Goal: Use online tool/utility: Utilize a website feature to perform a specific function

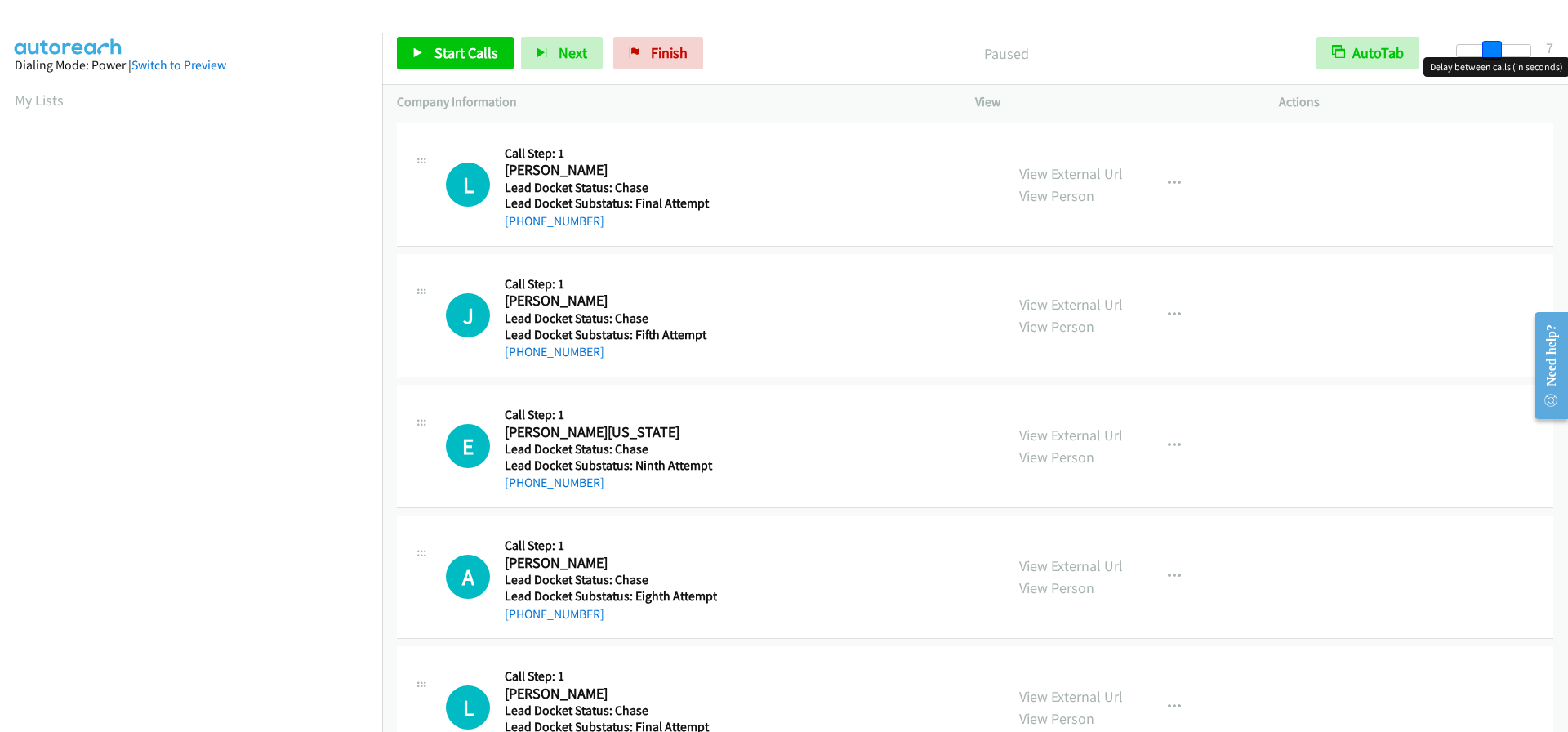
drag, startPoint x: 1456, startPoint y: 53, endPoint x: 1489, endPoint y: 54, distance: 33.0
click at [1489, 54] on span at bounding box center [1492, 51] width 20 height 20
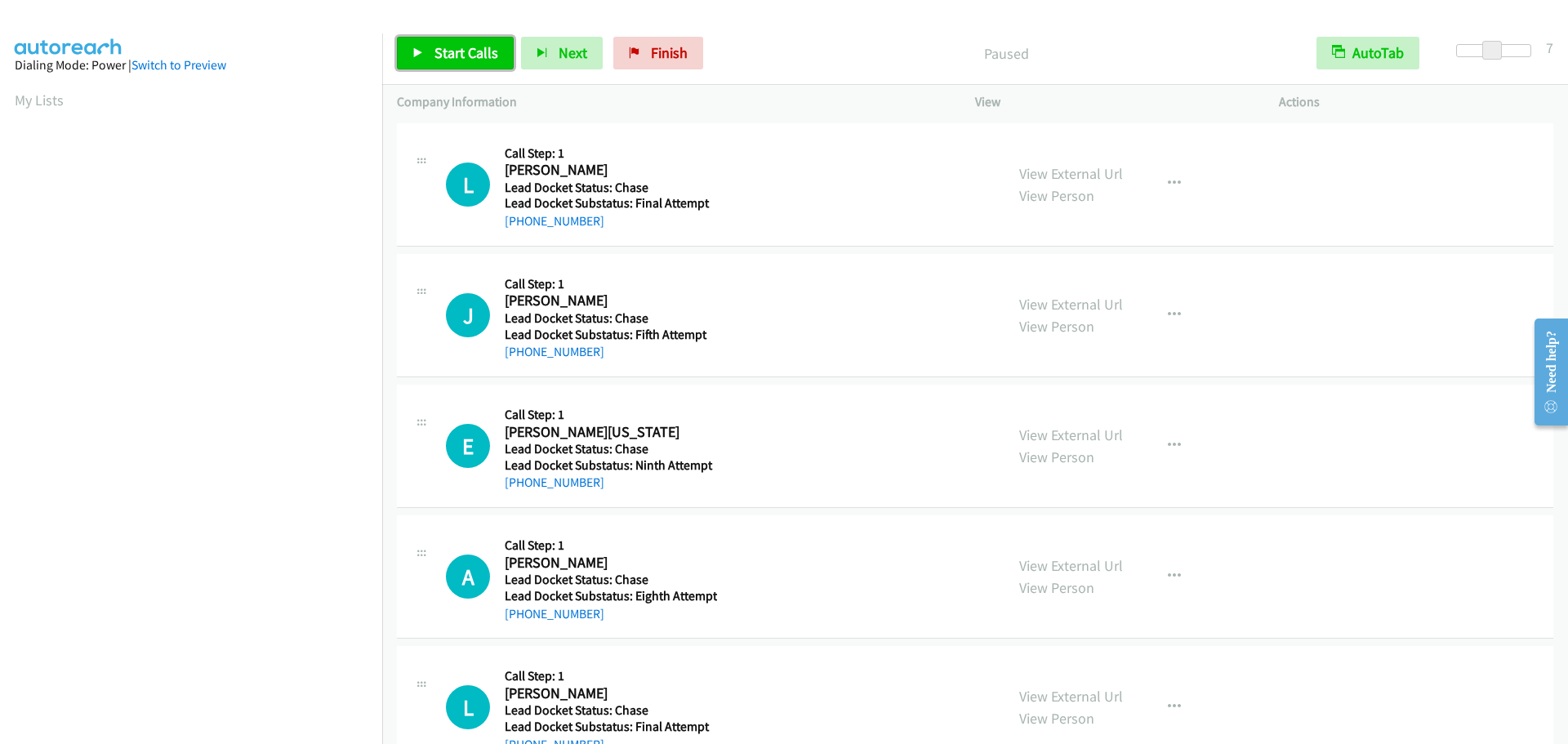
click at [475, 56] on span "Start Calls" at bounding box center [466, 52] width 64 height 19
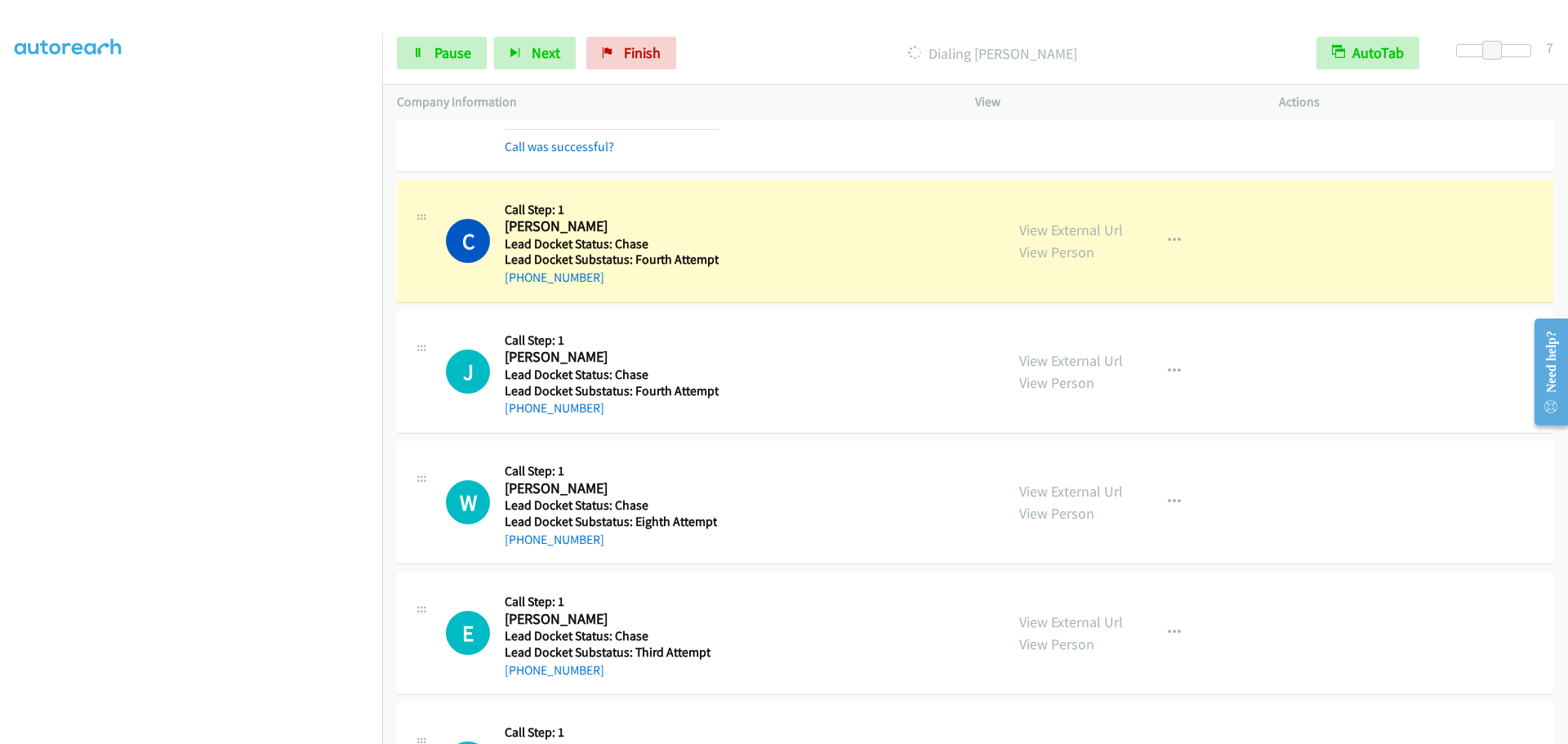
scroll to position [3427, 0]
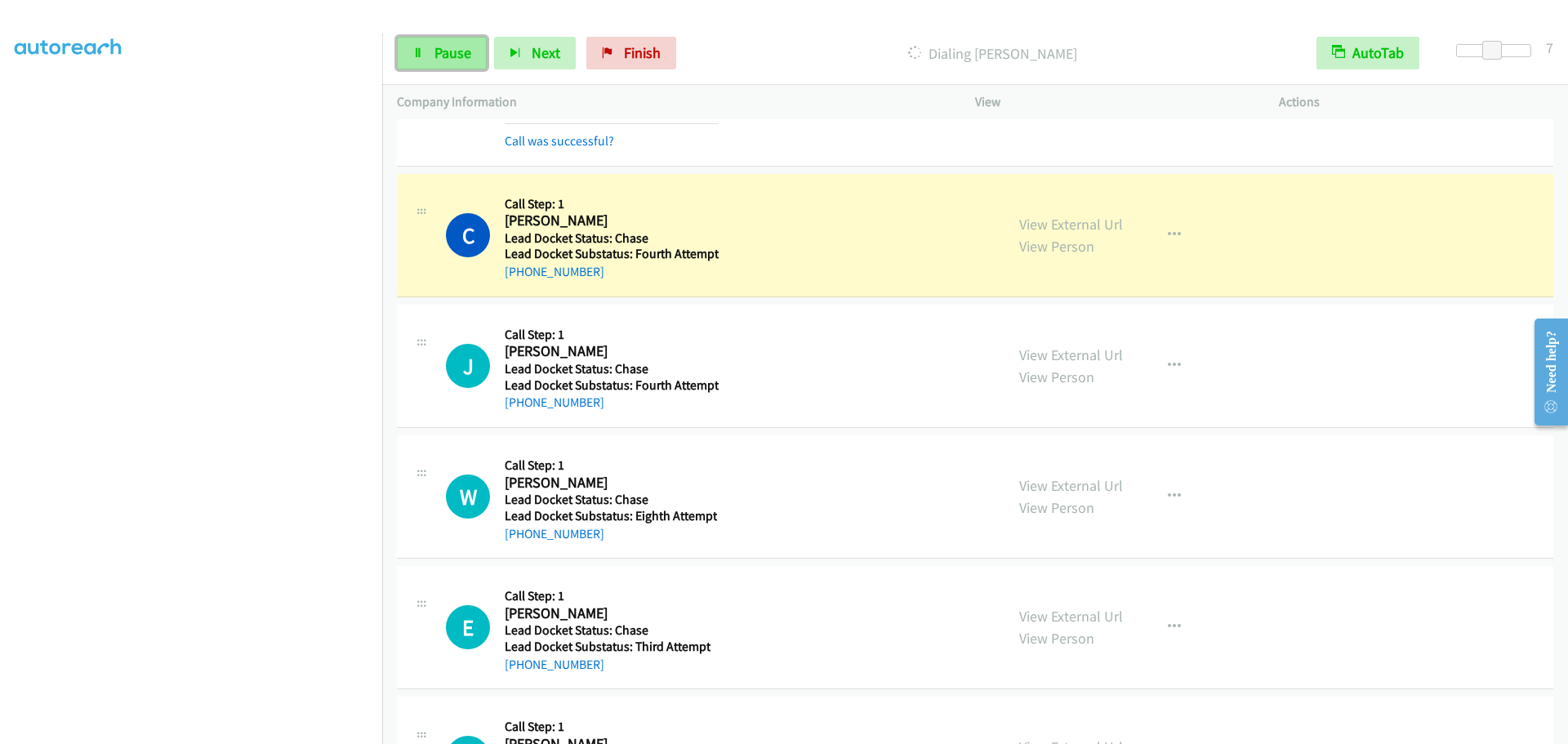
click at [465, 54] on span "Pause" at bounding box center [453, 52] width 37 height 19
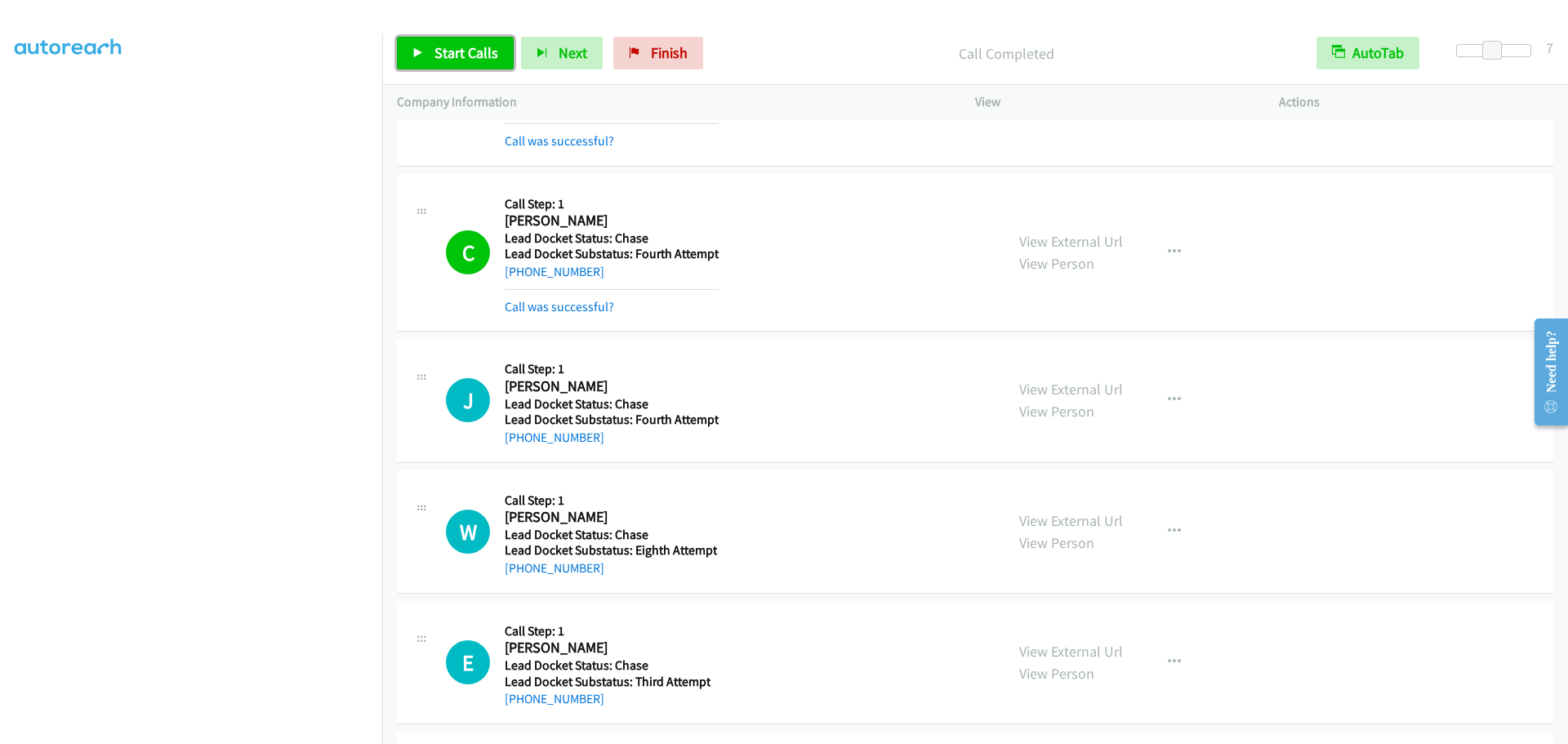
click at [493, 54] on span "Start Calls" at bounding box center [466, 52] width 64 height 19
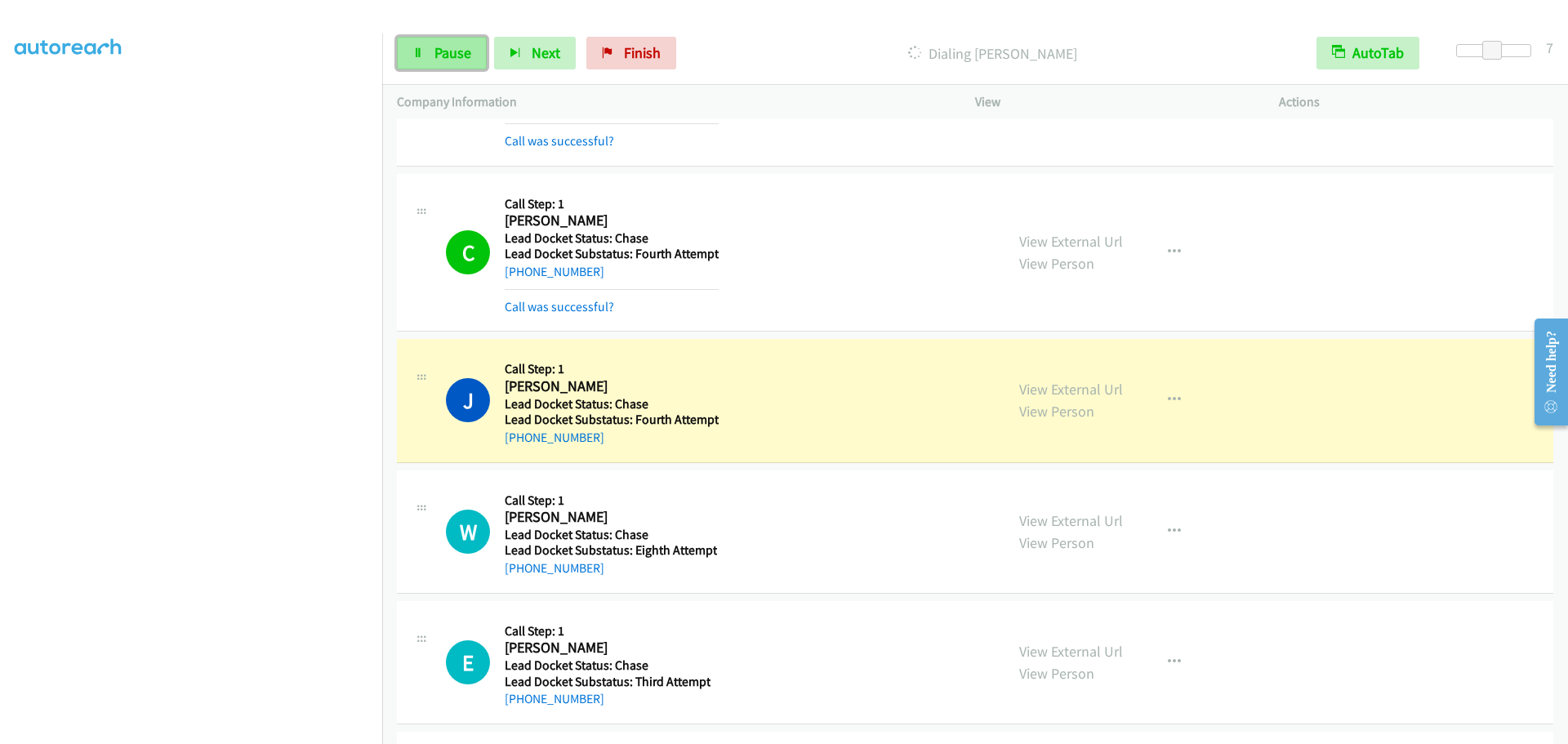
drag, startPoint x: 437, startPoint y: 57, endPoint x: 445, endPoint y: 37, distance: 21.5
click at [437, 57] on span "Pause" at bounding box center [453, 52] width 37 height 19
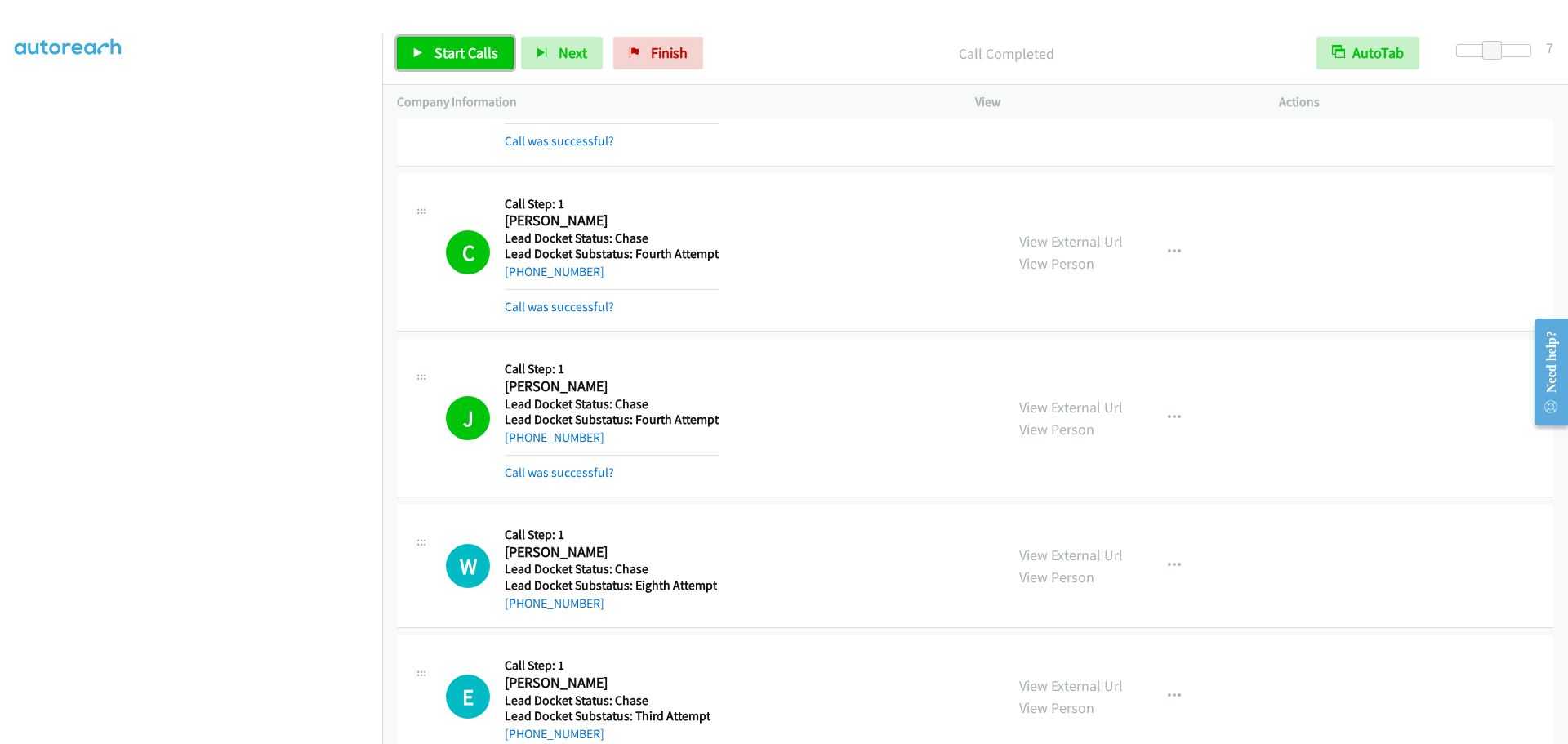
click at [453, 44] on span "Start Calls" at bounding box center [466, 52] width 64 height 19
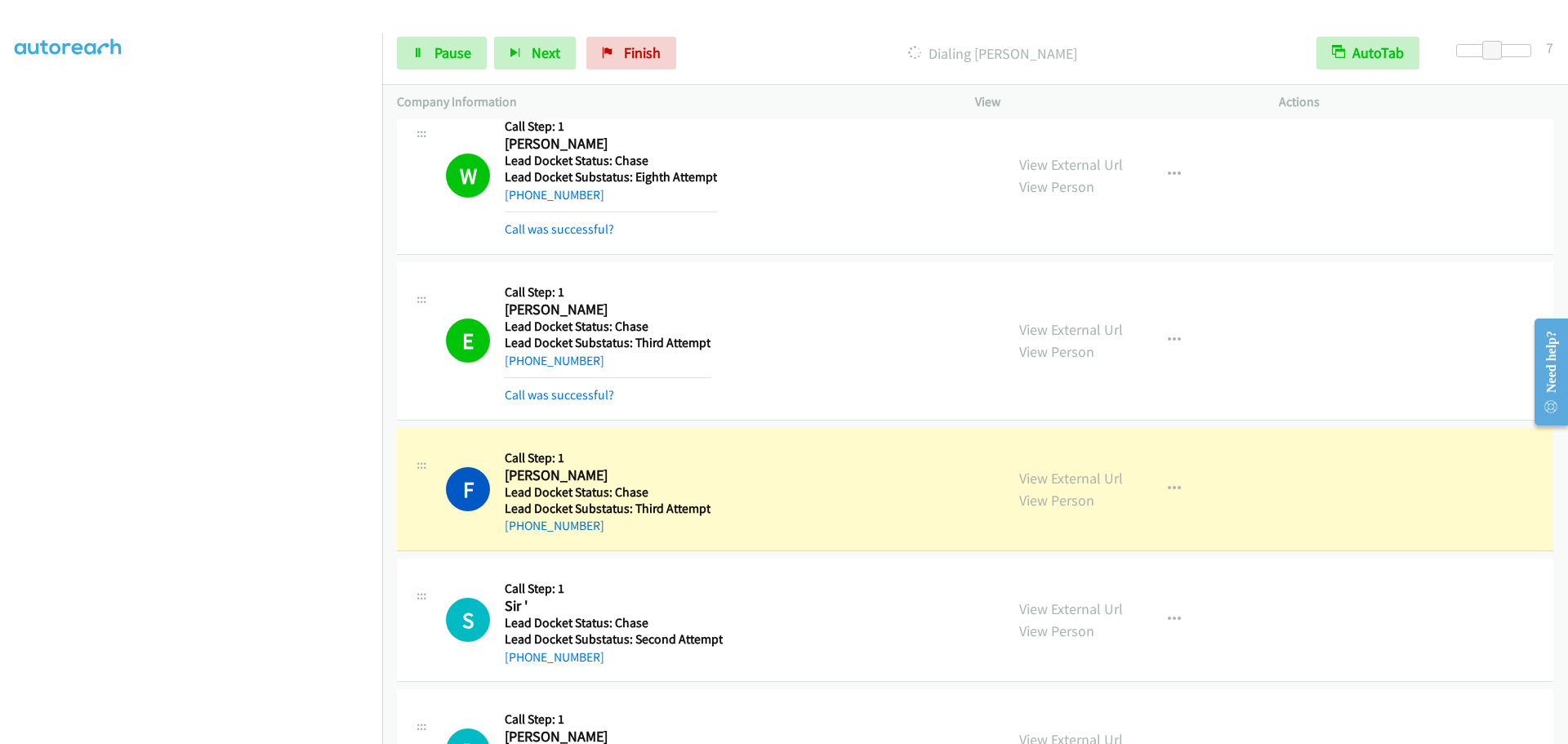
scroll to position [4058, 0]
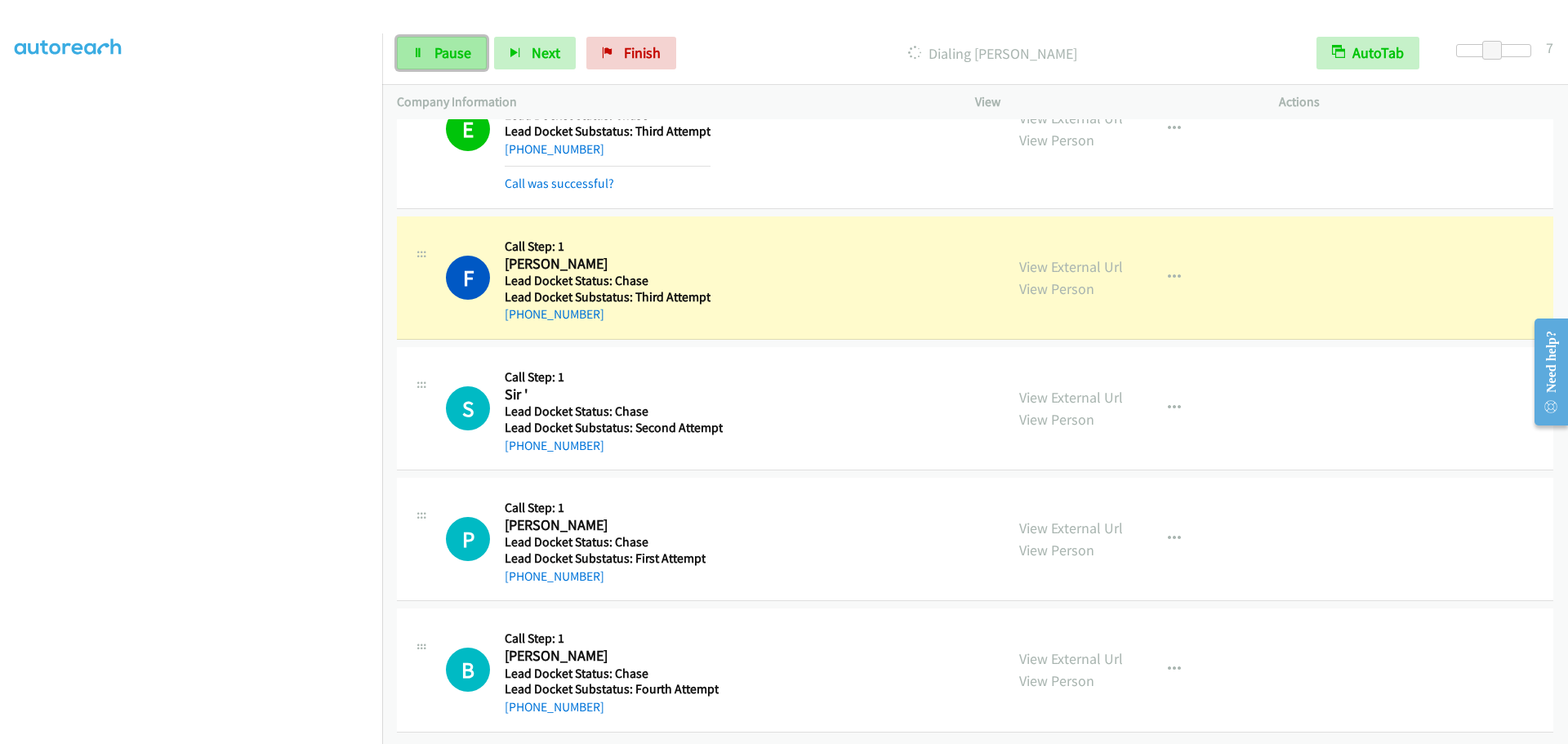
click at [414, 51] on icon at bounding box center [418, 53] width 12 height 12
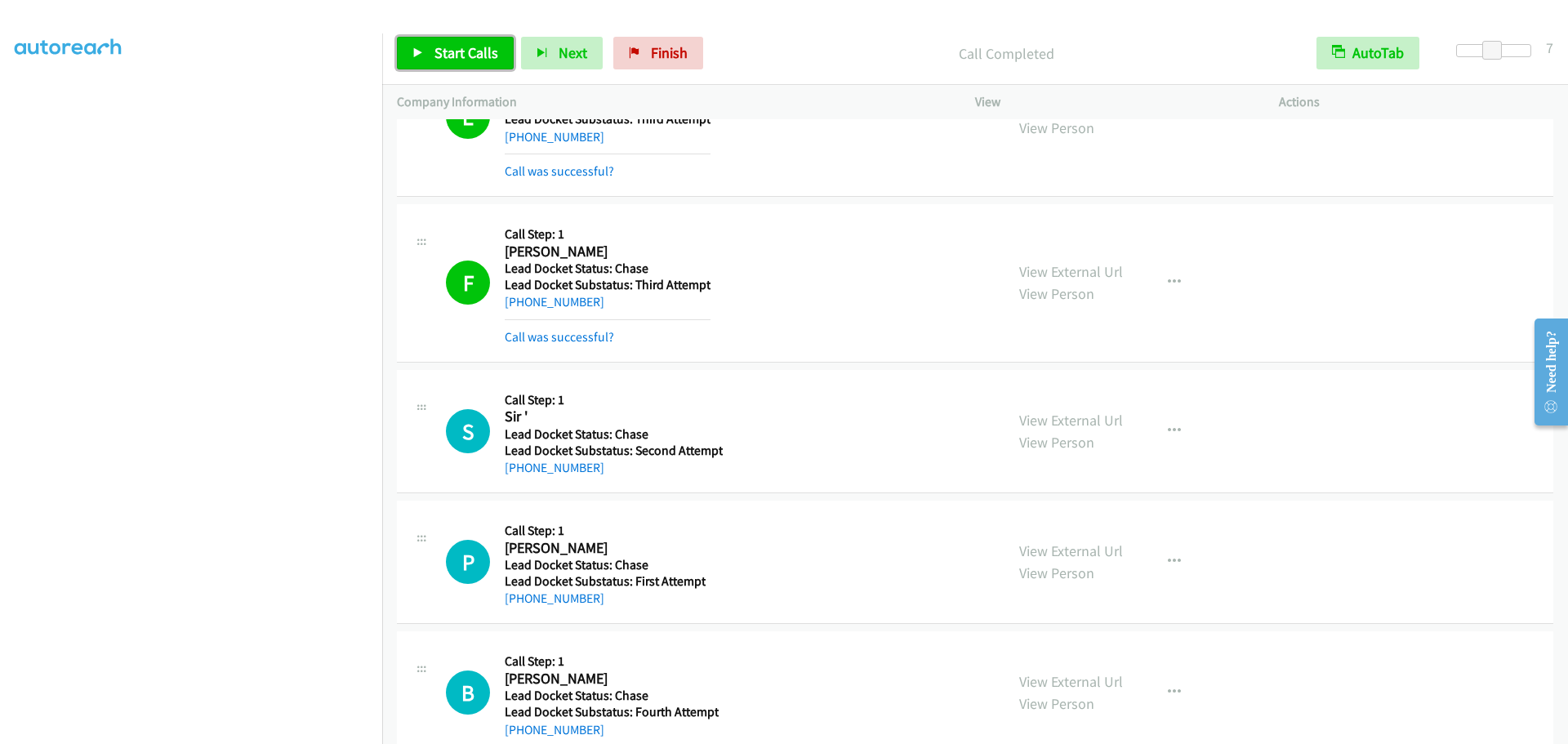
click at [444, 41] on link "Start Calls" at bounding box center [455, 53] width 116 height 32
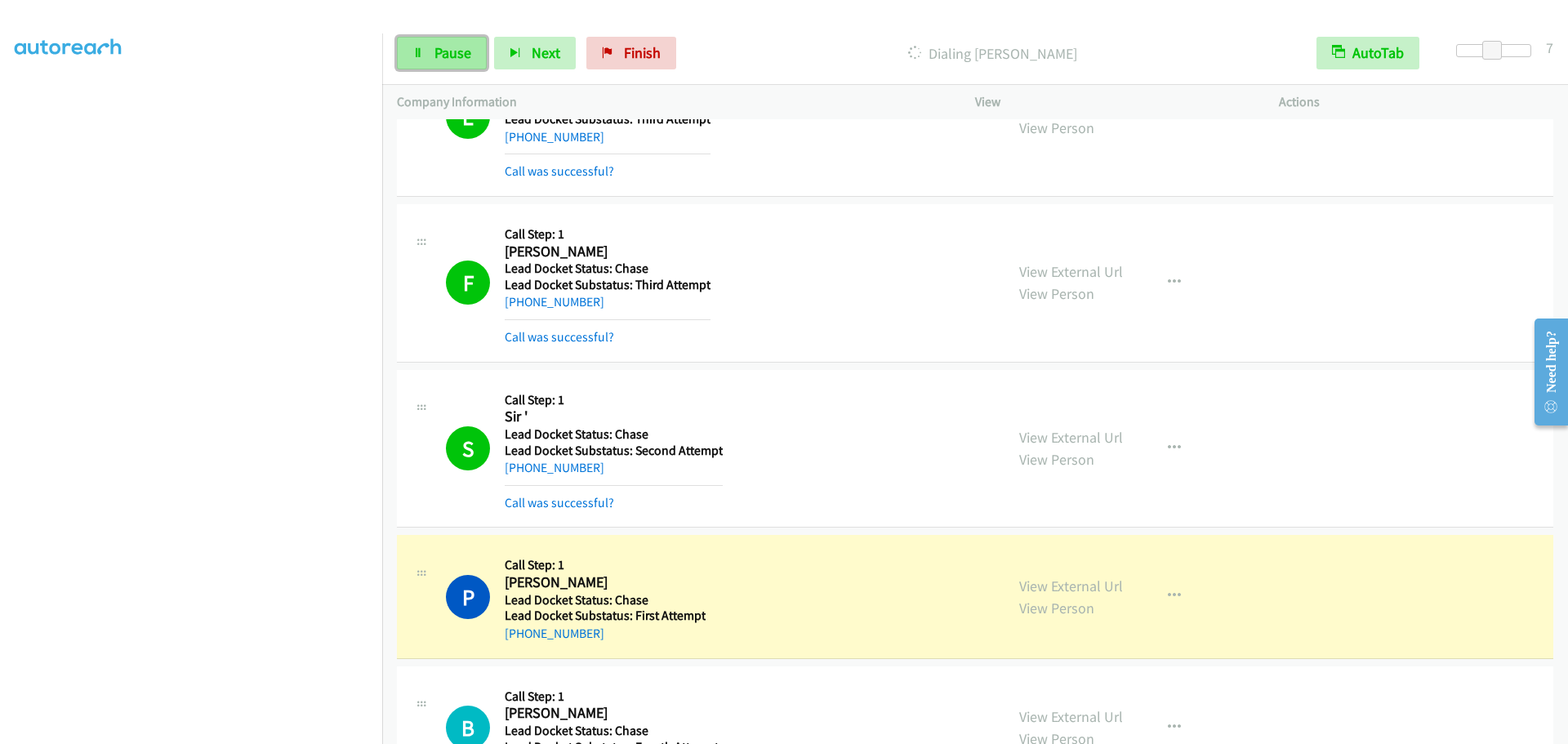
click at [421, 49] on icon at bounding box center [418, 53] width 12 height 12
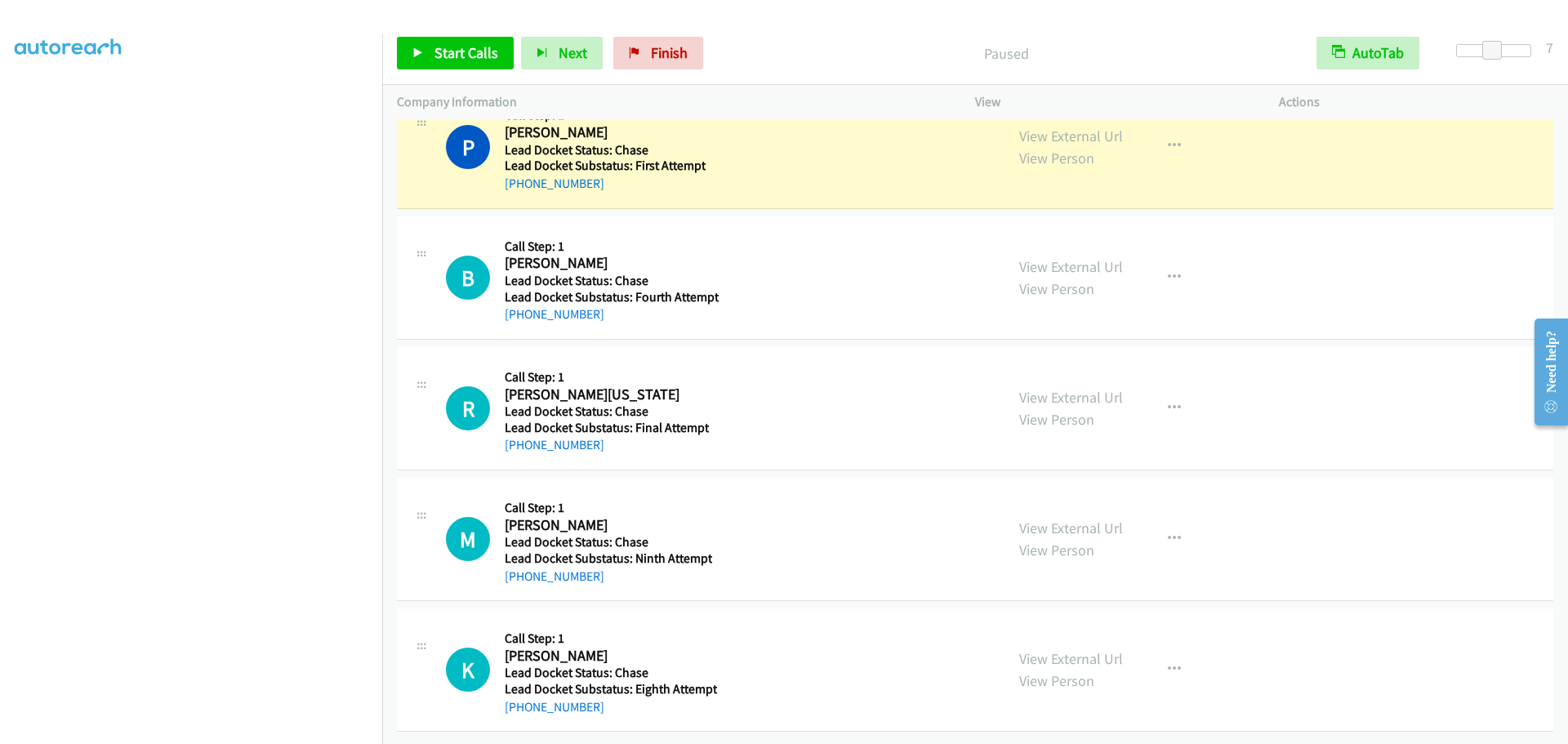
scroll to position [4439, 0]
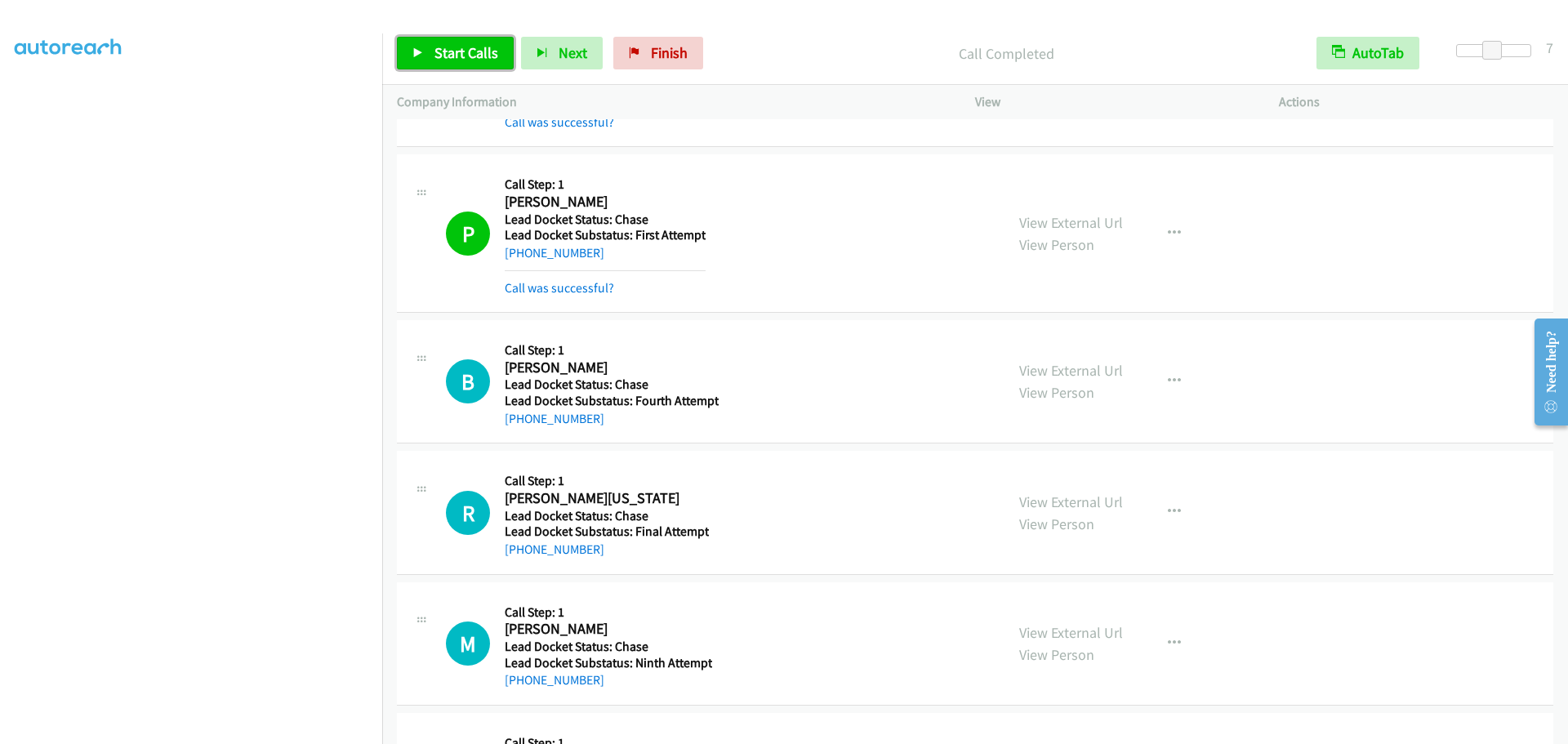
click at [449, 59] on span "Start Calls" at bounding box center [466, 52] width 64 height 19
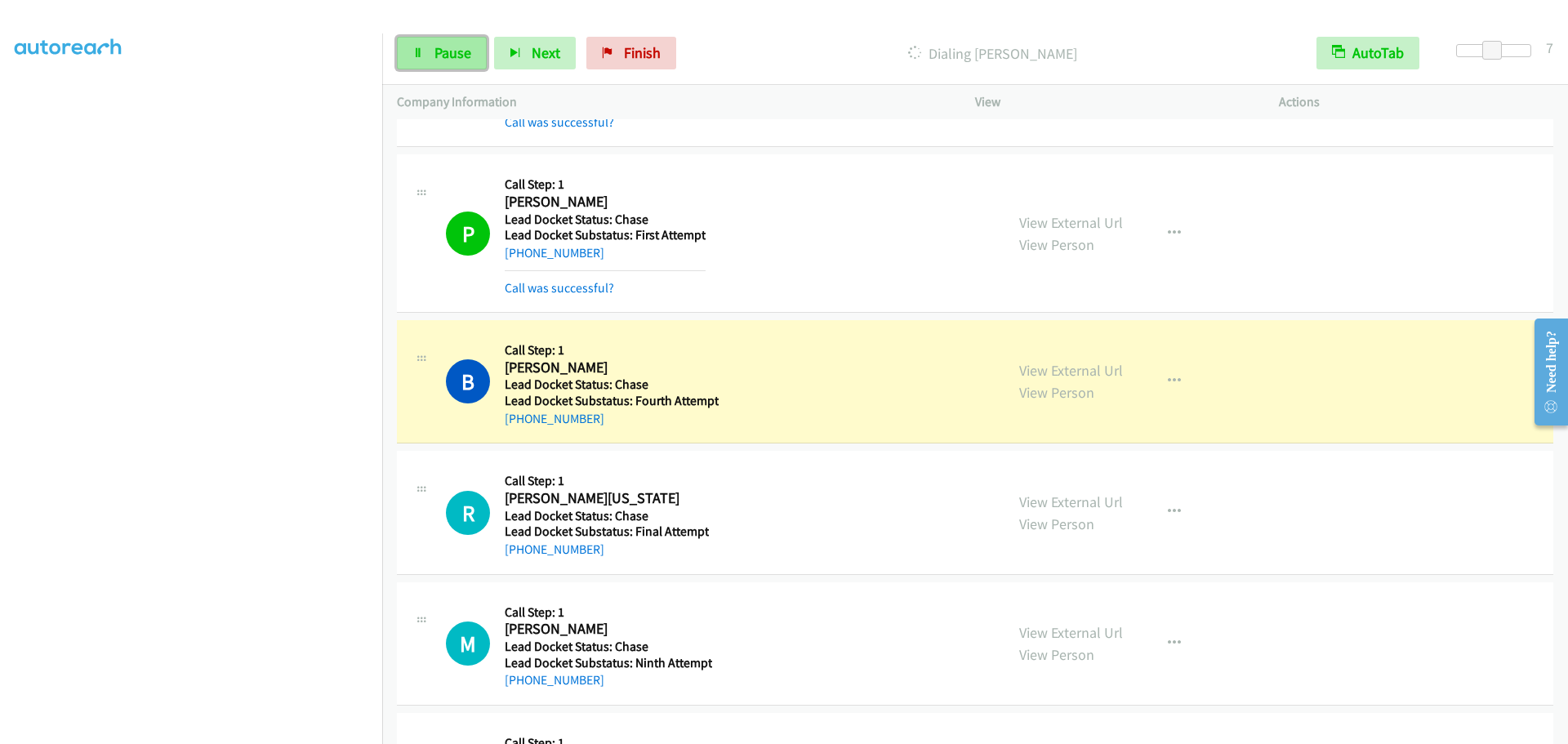
drag, startPoint x: 430, startPoint y: 62, endPoint x: 438, endPoint y: 53, distance: 12.0
click at [430, 62] on link "Pause" at bounding box center [442, 53] width 90 height 32
click at [465, 59] on span "Start Calls" at bounding box center [466, 52] width 64 height 19
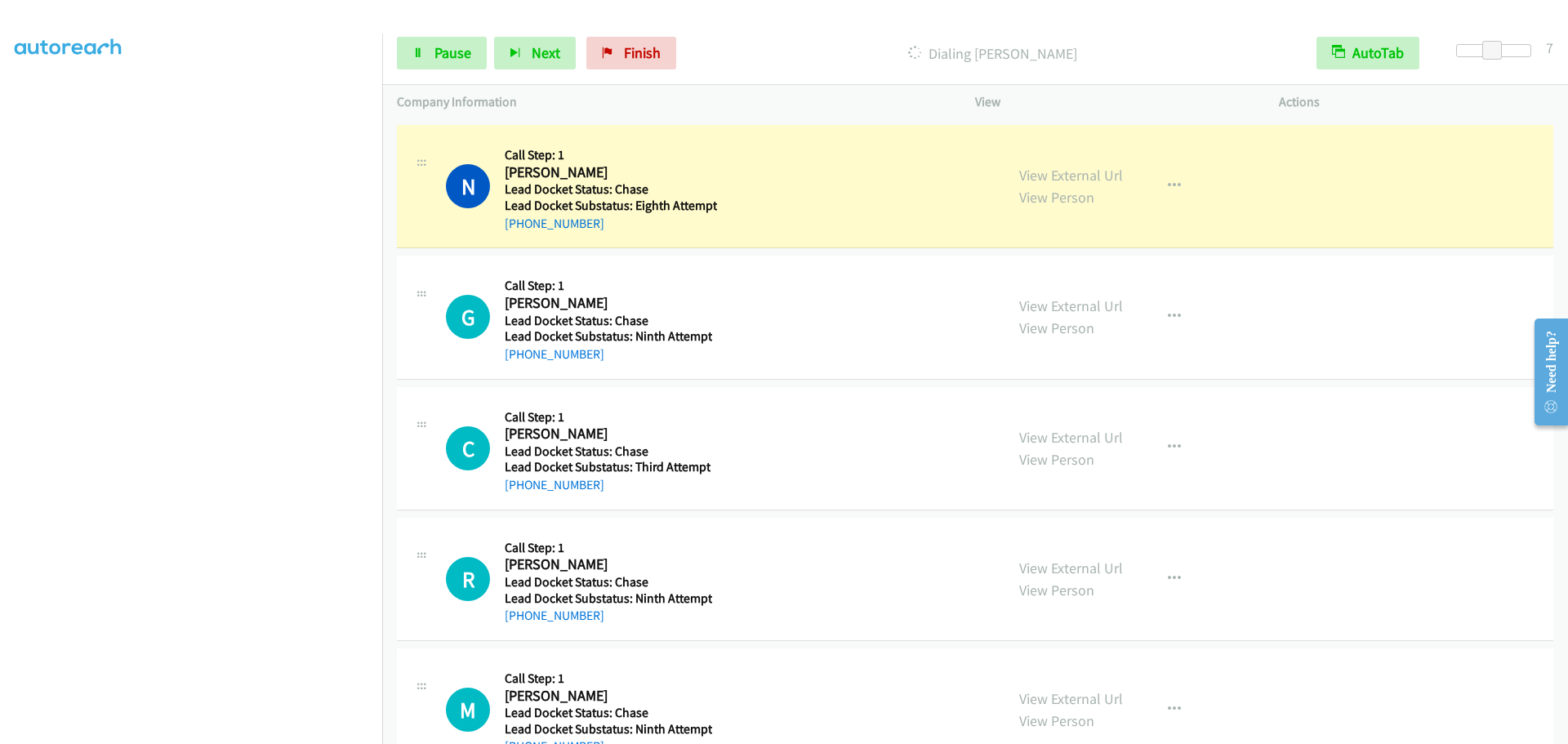
scroll to position [5598, 0]
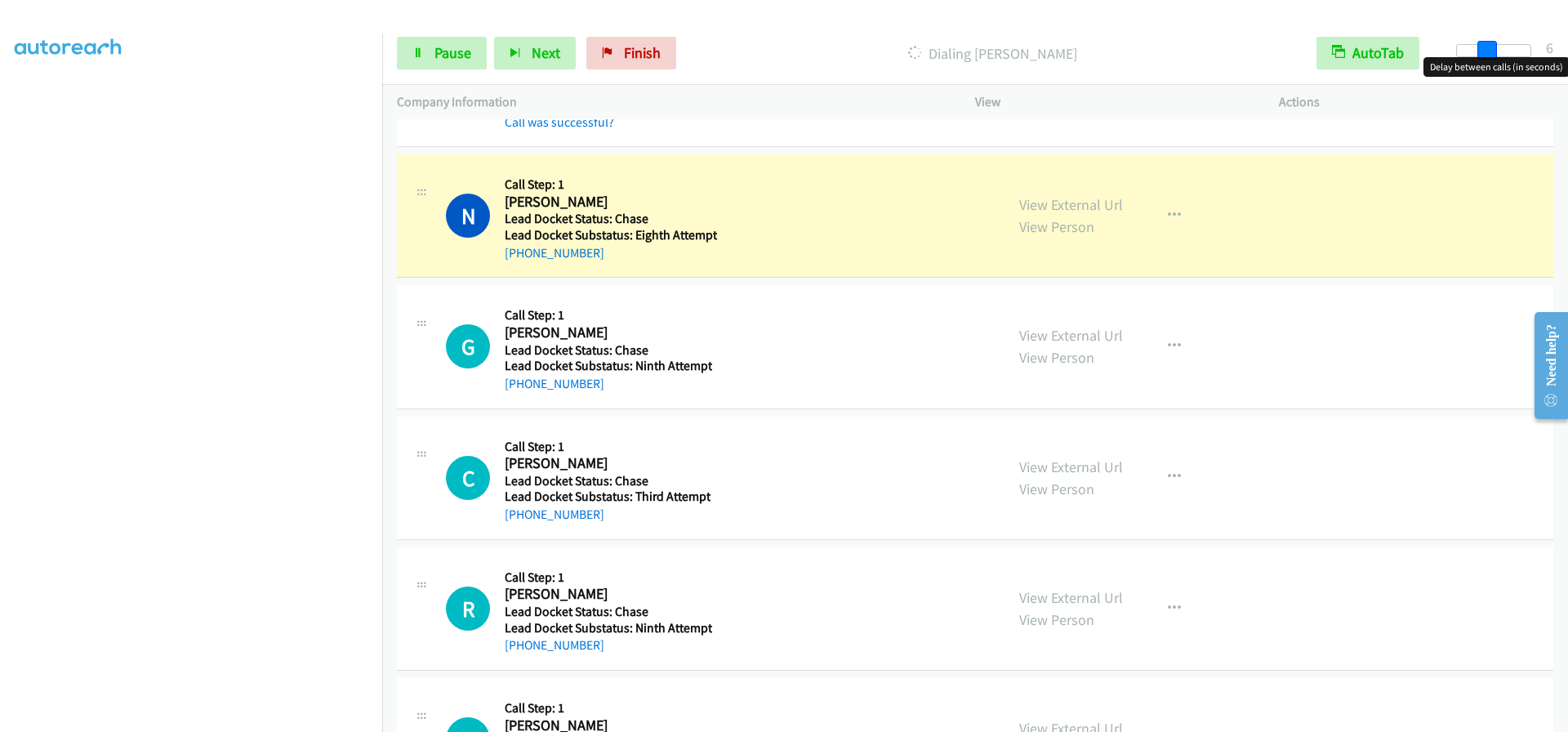
click at [1492, 47] on span at bounding box center [1488, 51] width 20 height 20
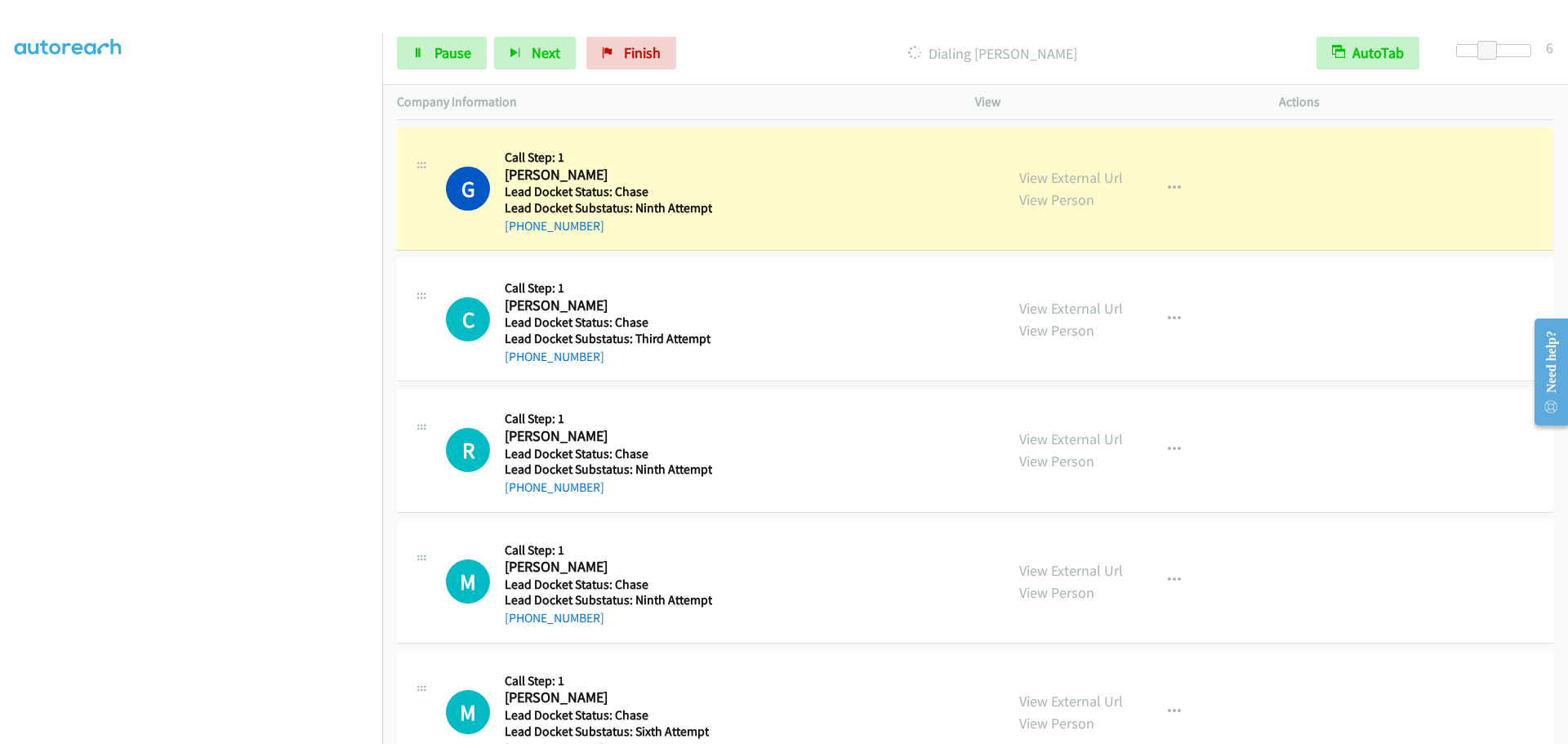
scroll to position [5762, 0]
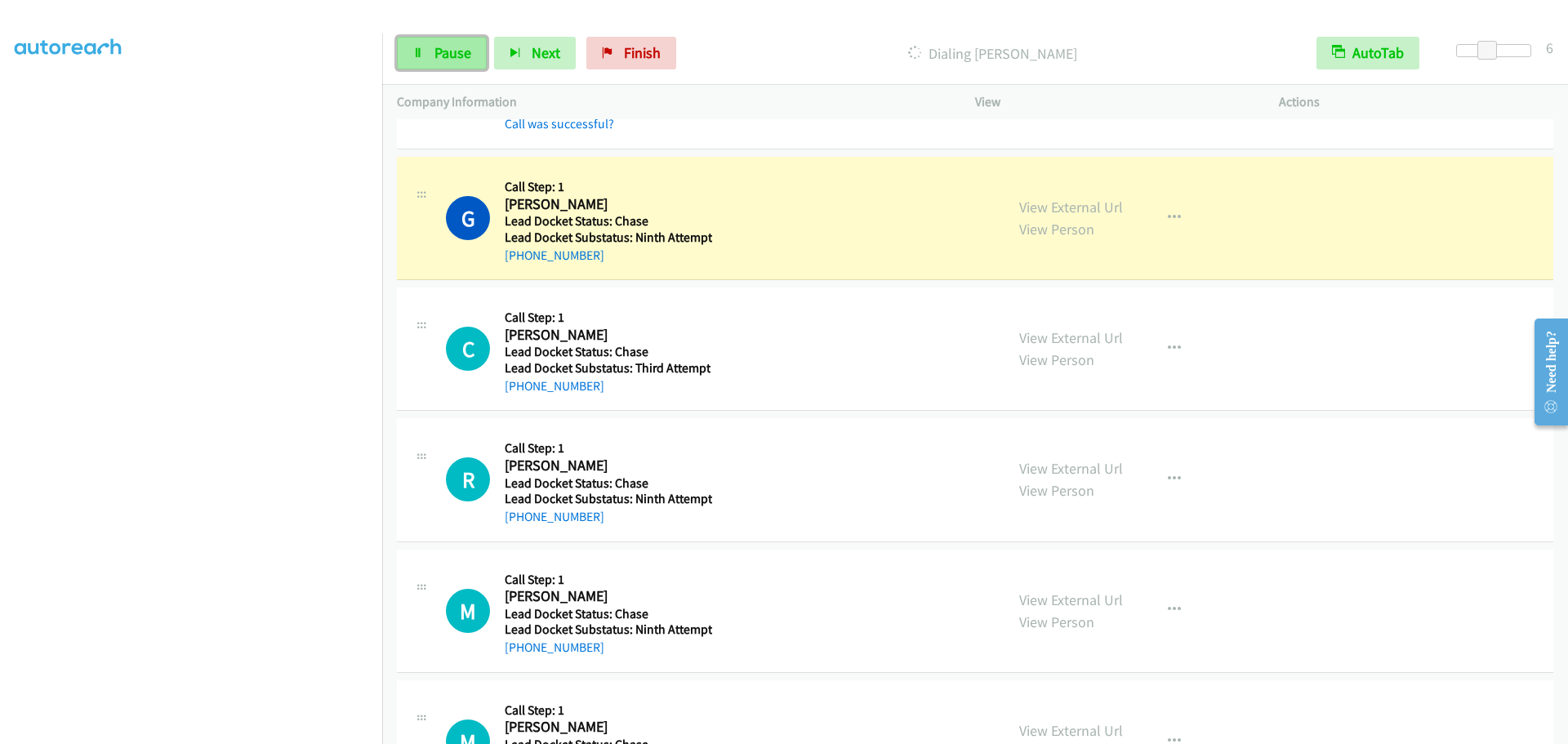
click at [438, 56] on span "Pause" at bounding box center [453, 52] width 37 height 19
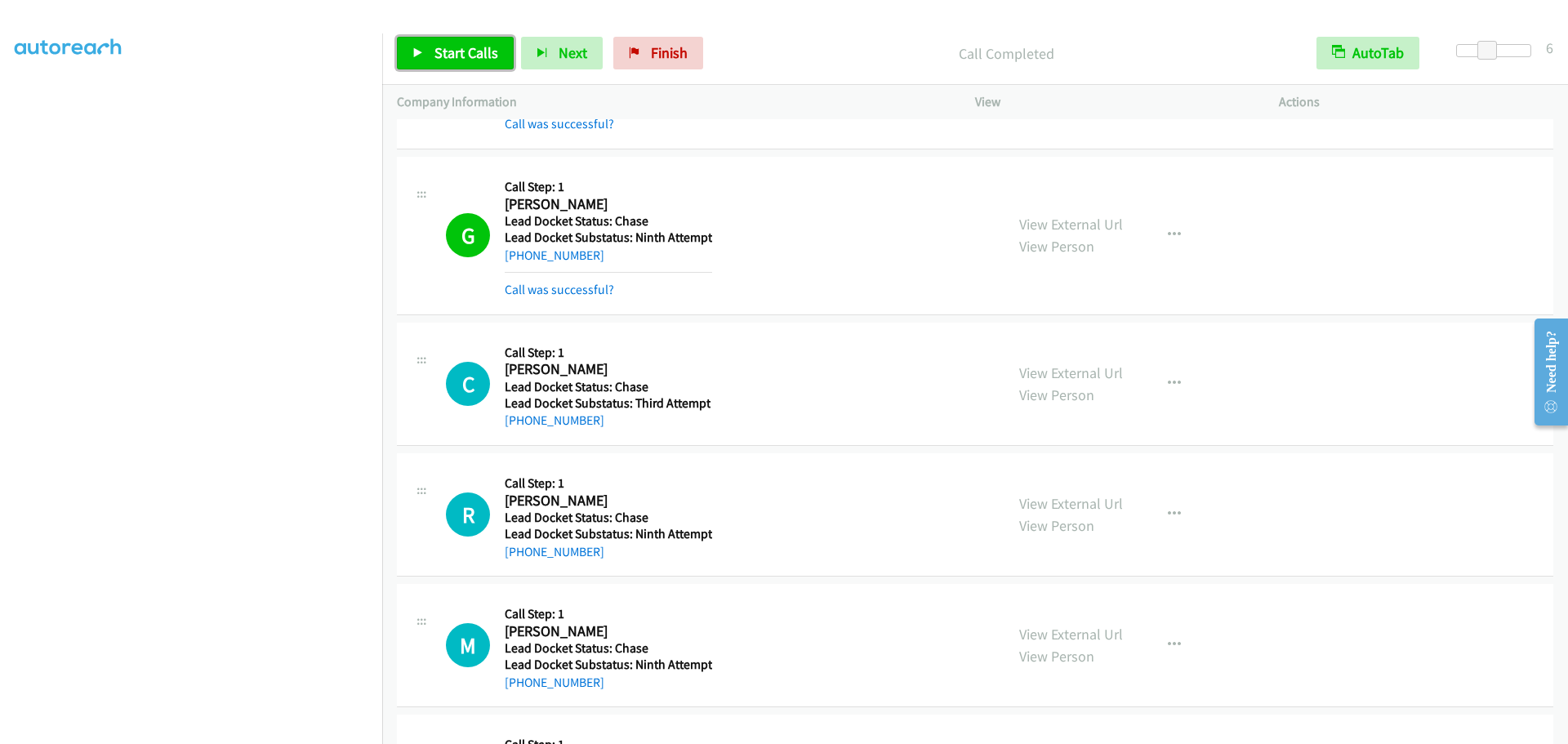
click at [470, 48] on span "Start Calls" at bounding box center [466, 52] width 64 height 19
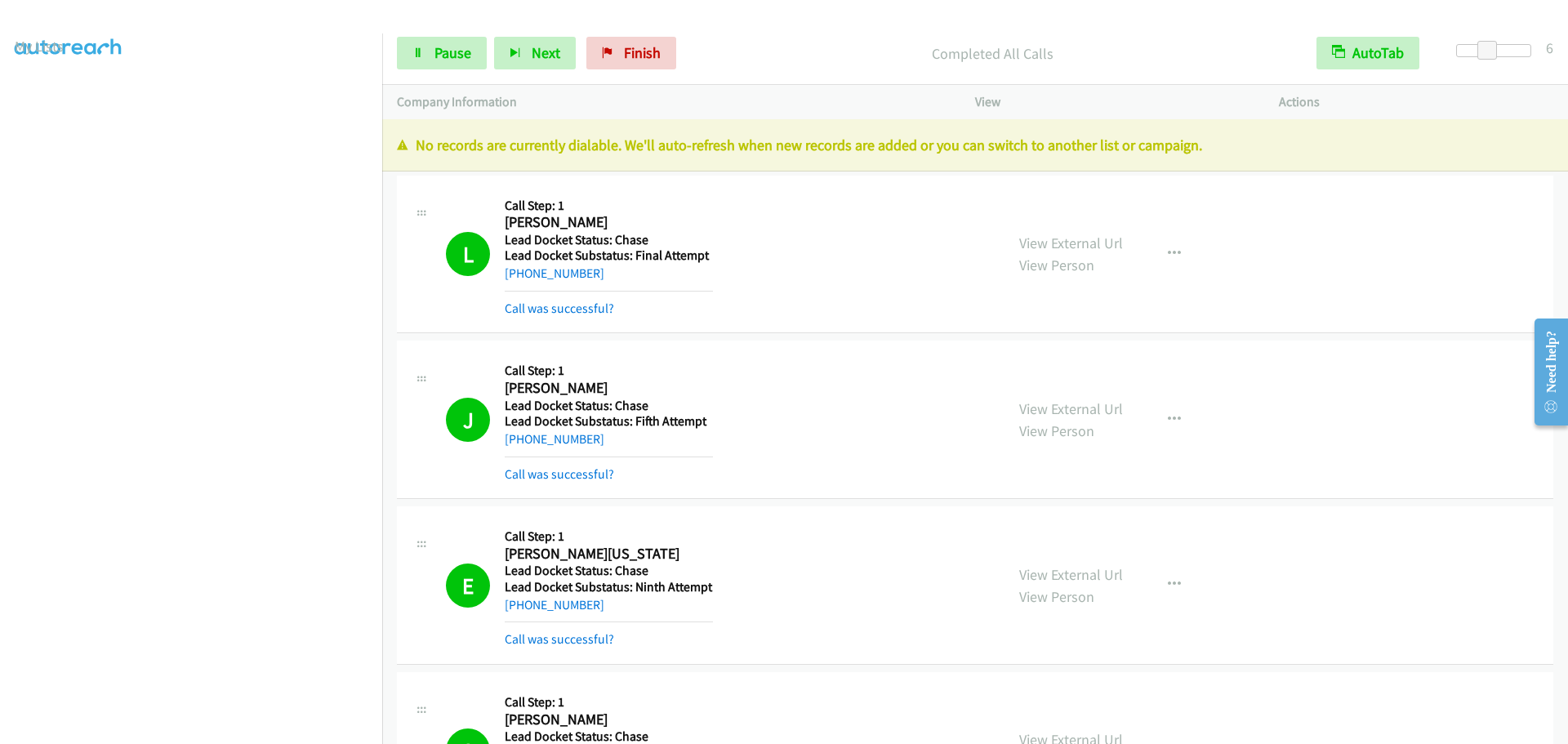
scroll to position [0, 0]
drag, startPoint x: 39, startPoint y: 96, endPoint x: 93, endPoint y: 97, distance: 54.0
click at [39, 96] on link "My Lists" at bounding box center [39, 99] width 49 height 19
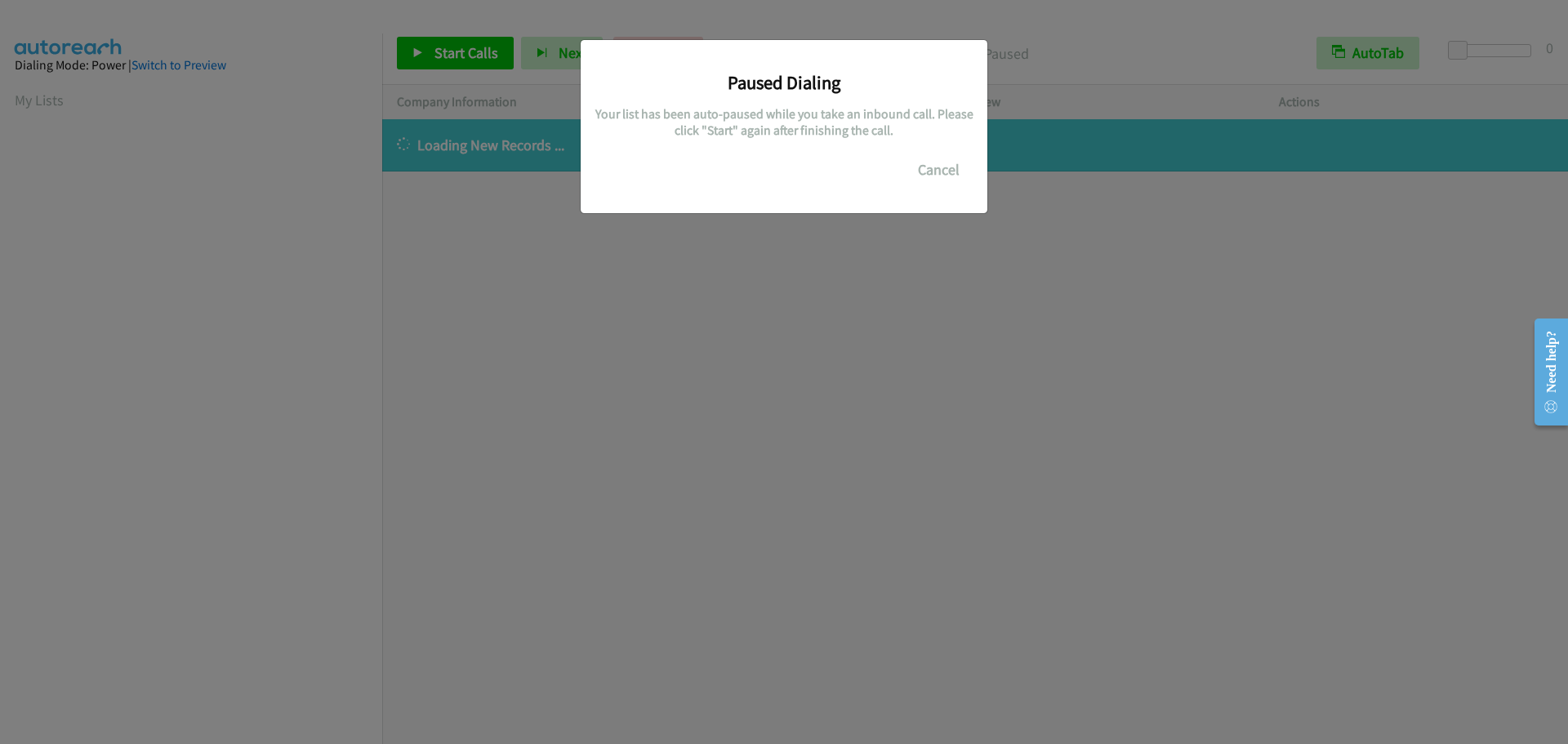
scroll to position [172, 0]
click at [942, 177] on button "Cancel" at bounding box center [938, 170] width 73 height 32
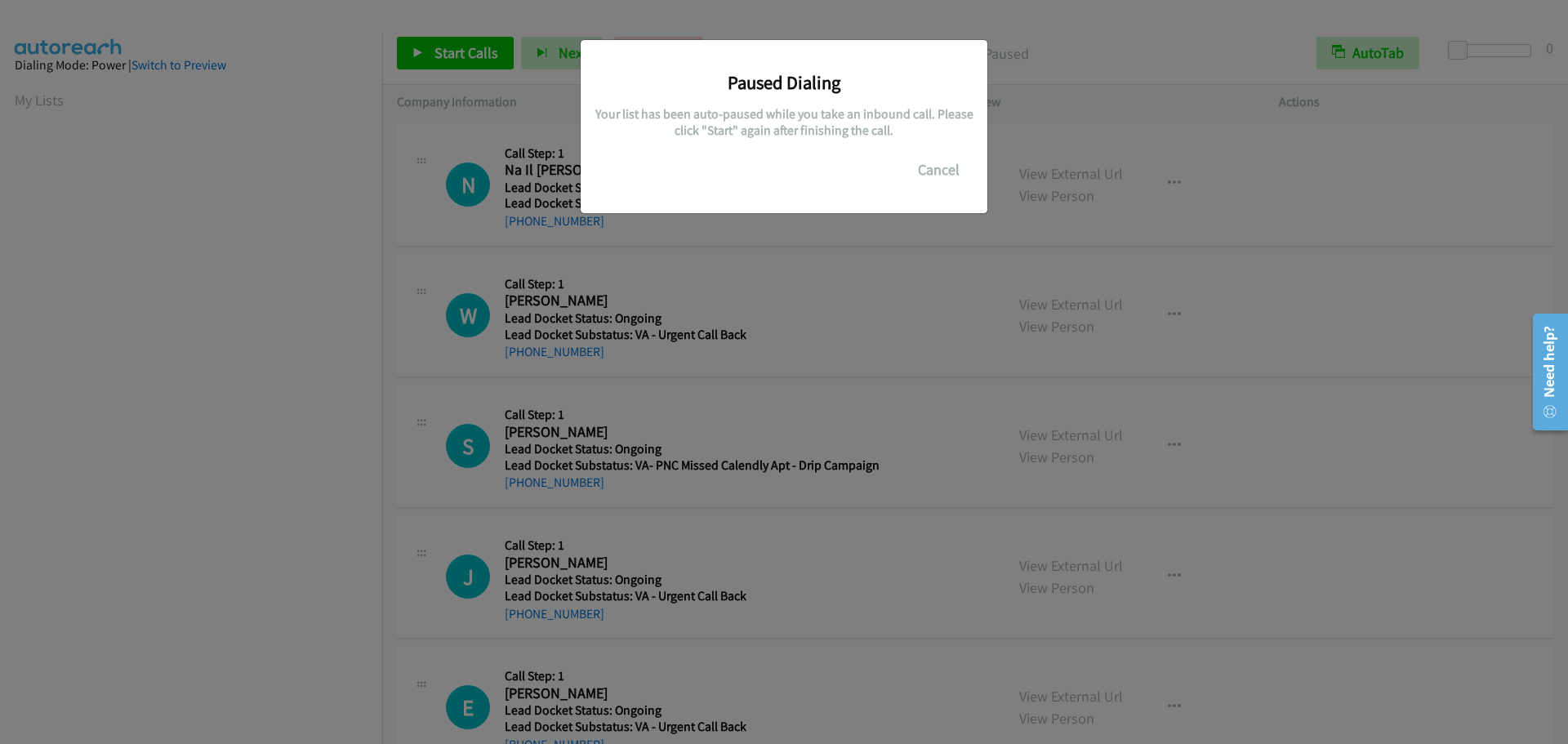
scroll to position [172, 0]
